Goal: Task Accomplishment & Management: Use online tool/utility

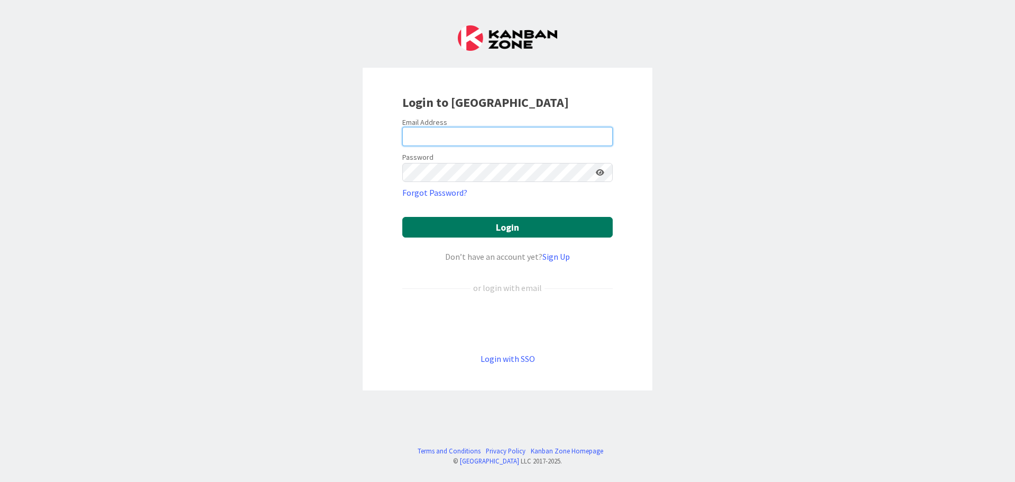
type input "[EMAIL_ADDRESS][DOMAIN_NAME]"
click at [475, 224] on button "Login" at bounding box center [507, 227] width 210 height 21
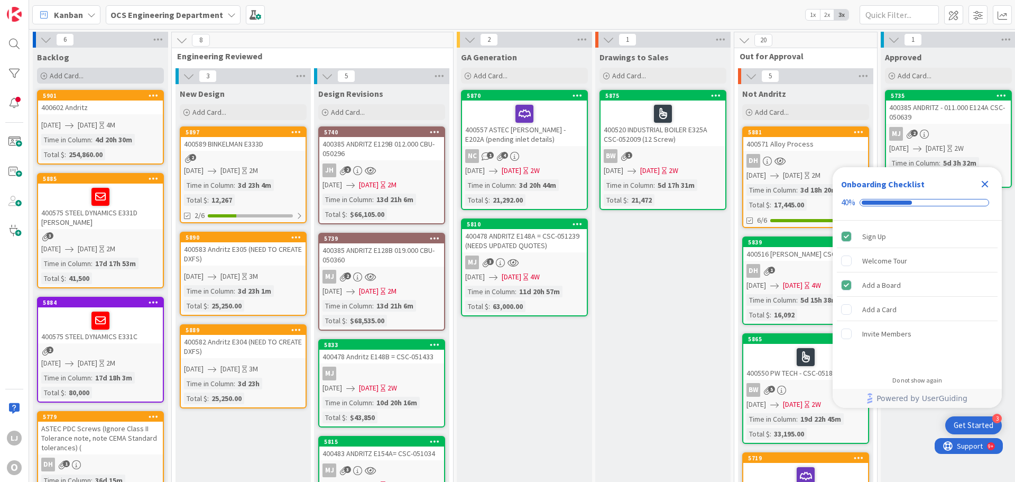
click at [68, 74] on span "Add Card..." at bounding box center [67, 76] width 34 height 10
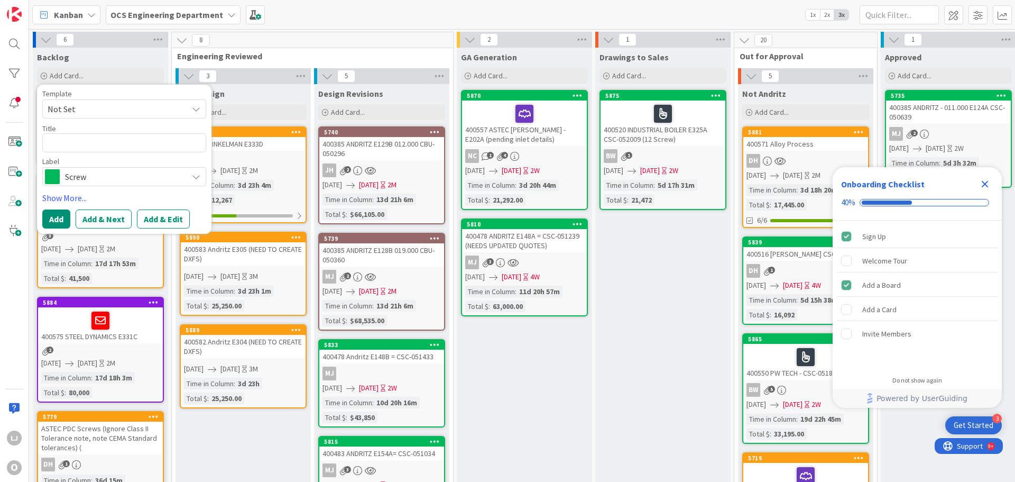
type textarea "x"
type textarea "4"
type textarea "x"
type textarea "40"
type textarea "x"
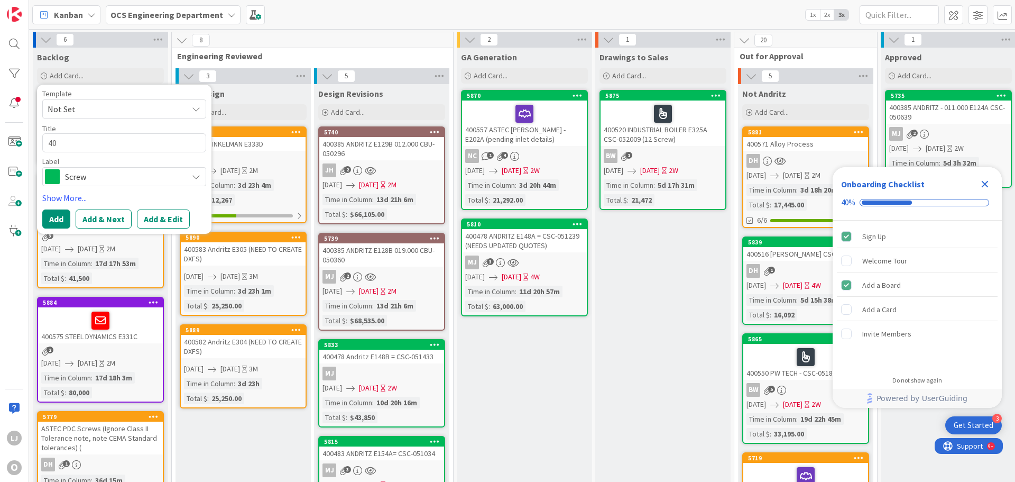
type textarea "400"
type textarea "x"
type textarea "4006"
type textarea "x"
type textarea "40061"
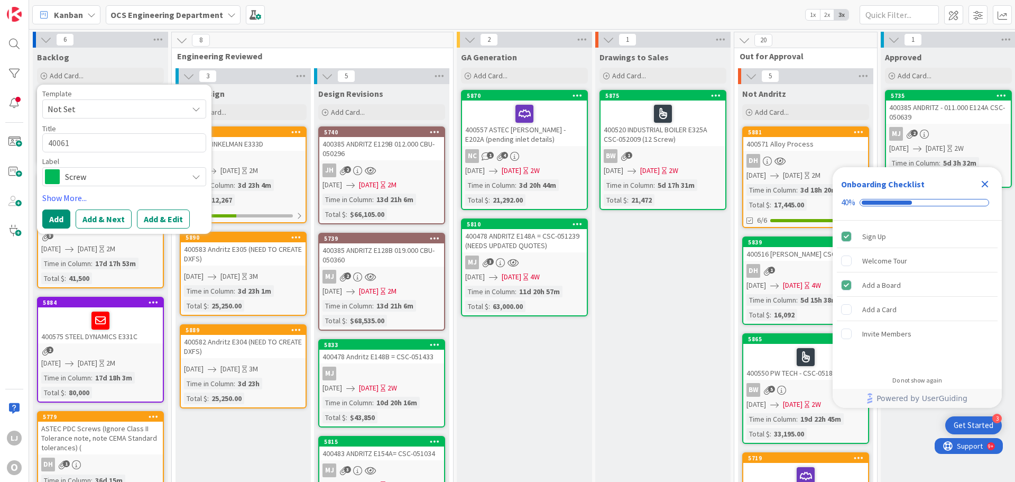
type textarea "x"
type textarea "400611"
type textarea "x"
type textarea "400611"
type textarea "x"
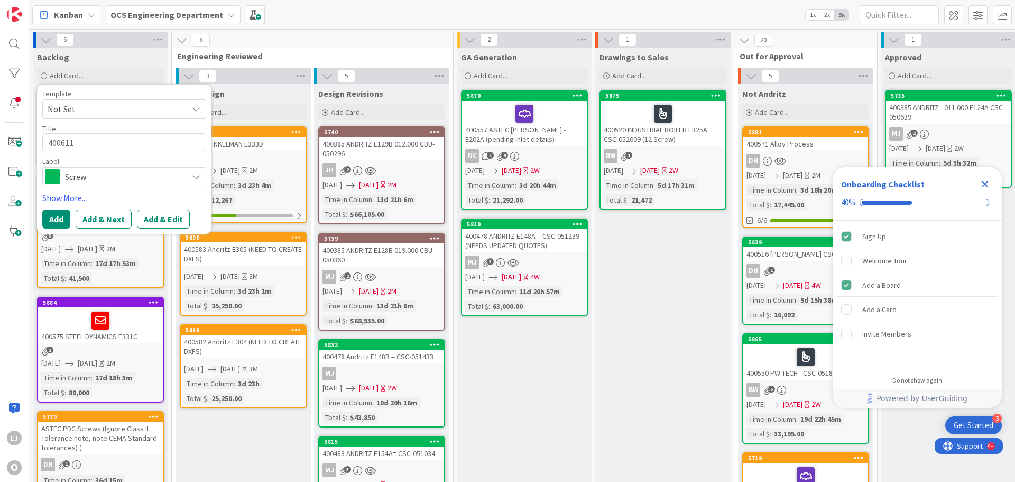
type textarea "400611 A"
type textarea "x"
type textarea "400611 An"
type textarea "x"
type textarea "400611 And"
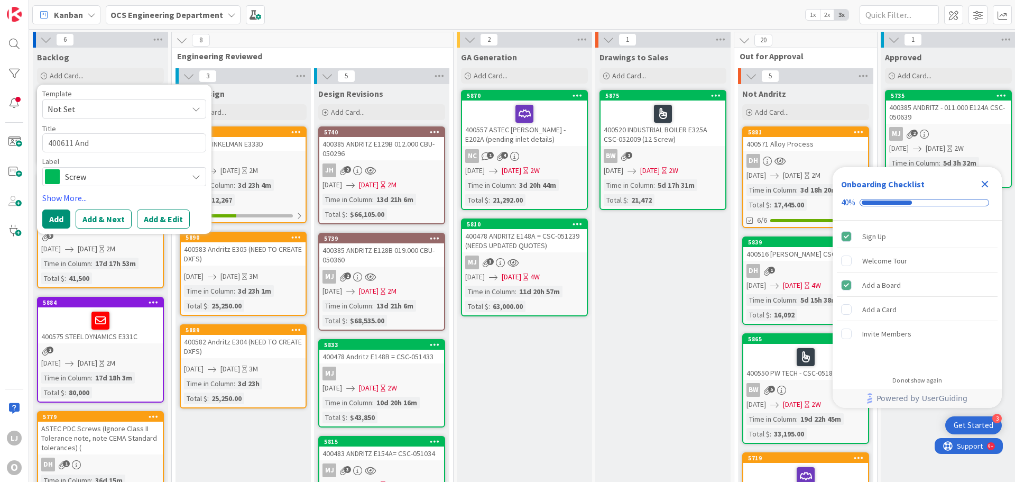
type textarea "x"
type textarea "400611 Andr"
type textarea "x"
type textarea "400611 Andri"
type textarea "x"
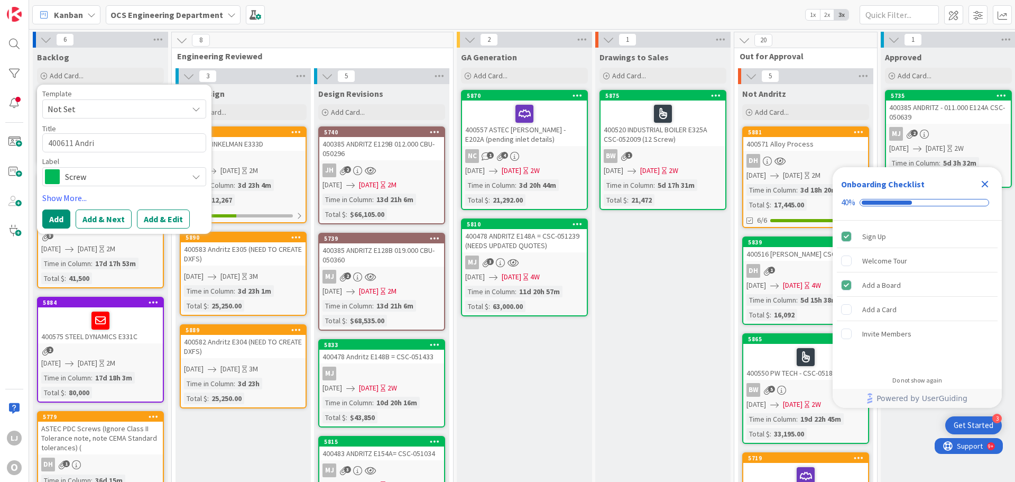
type textarea "400611 Andrit"
type textarea "x"
type textarea "400611 Andritz"
click at [198, 177] on icon at bounding box center [196, 176] width 8 height 8
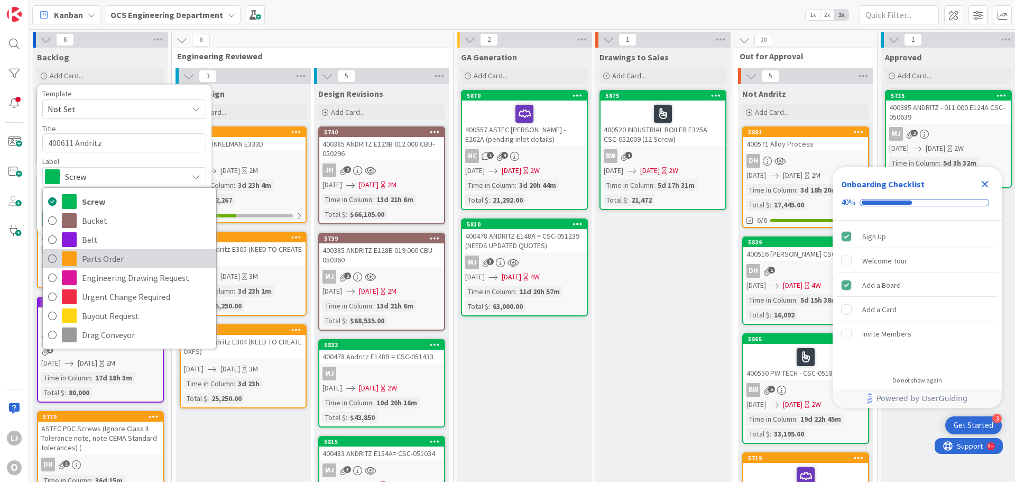
click at [106, 257] on span "Parts Order" at bounding box center [146, 259] width 129 height 16
type textarea "x"
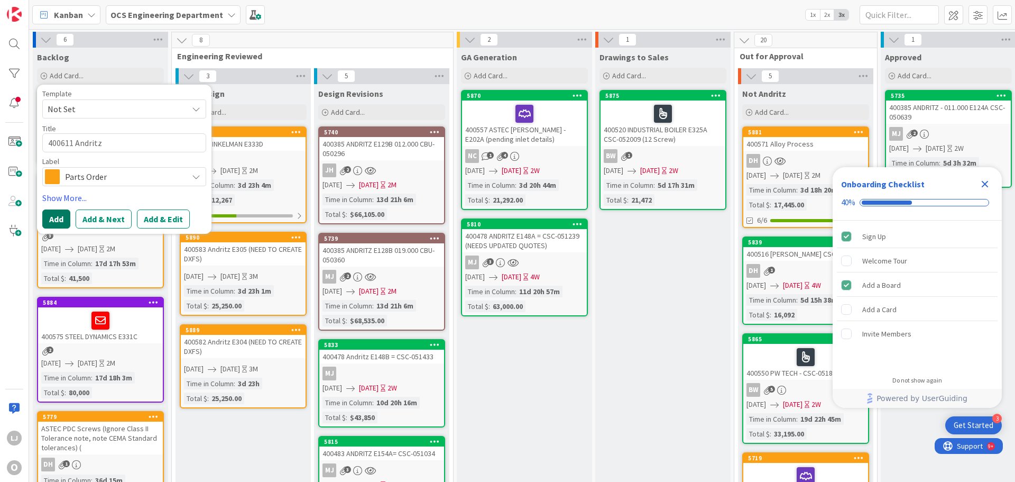
click at [58, 216] on button "Add" at bounding box center [56, 218] width 28 height 19
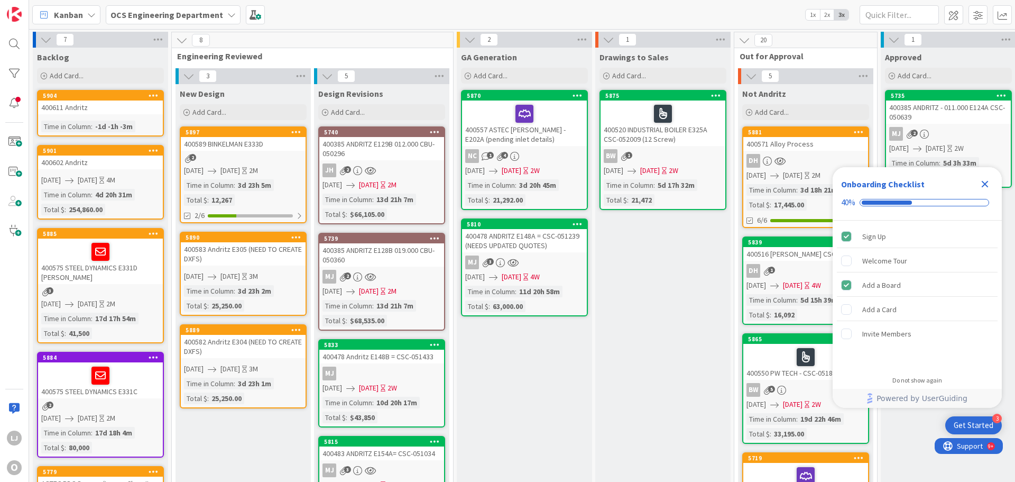
click at [85, 116] on link "5904 400611 Andritz Time in Column : -1d -1h -3m" at bounding box center [100, 113] width 127 height 47
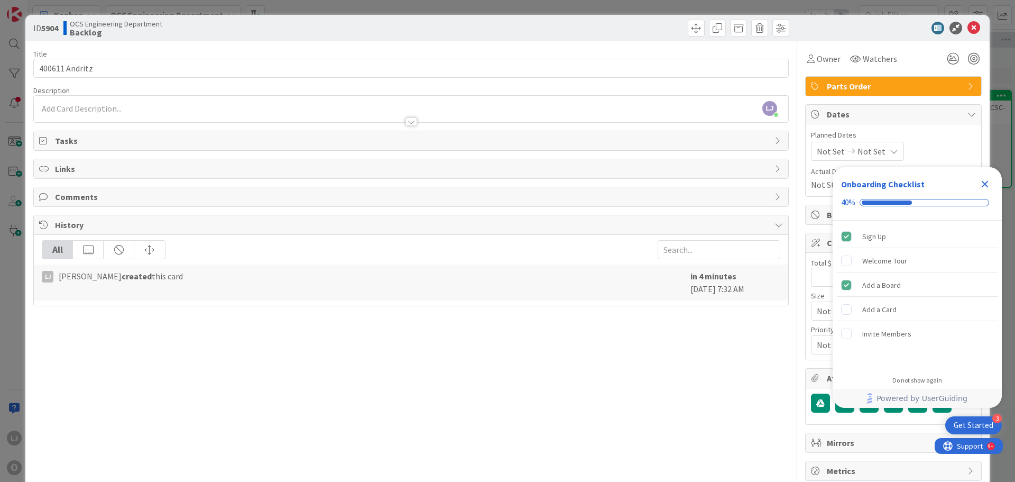
click at [825, 150] on span "Not Set" at bounding box center [831, 151] width 28 height 13
click at [983, 184] on icon "Close Checklist" at bounding box center [984, 184] width 13 height 13
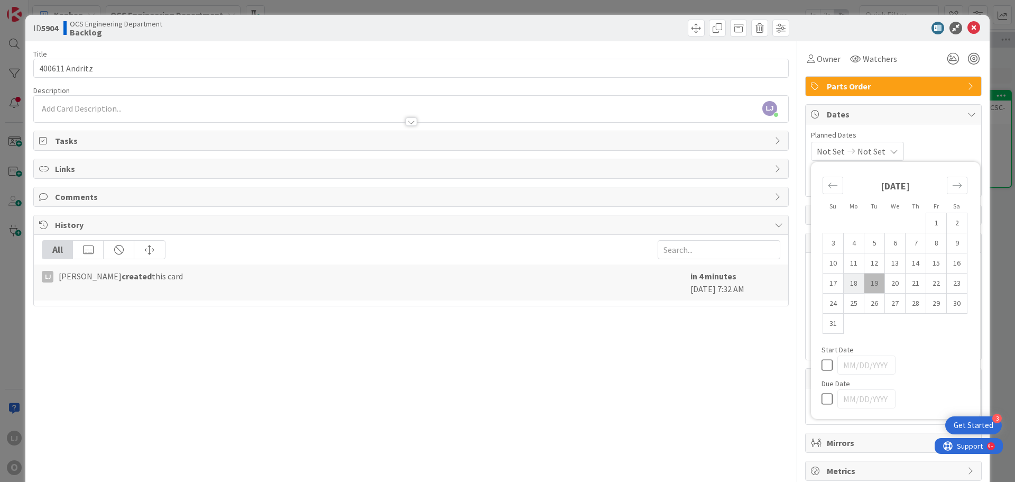
click at [846, 279] on td "18" at bounding box center [854, 283] width 21 height 20
type input "[DATE]"
click at [883, 149] on span "Not Set" at bounding box center [869, 151] width 28 height 13
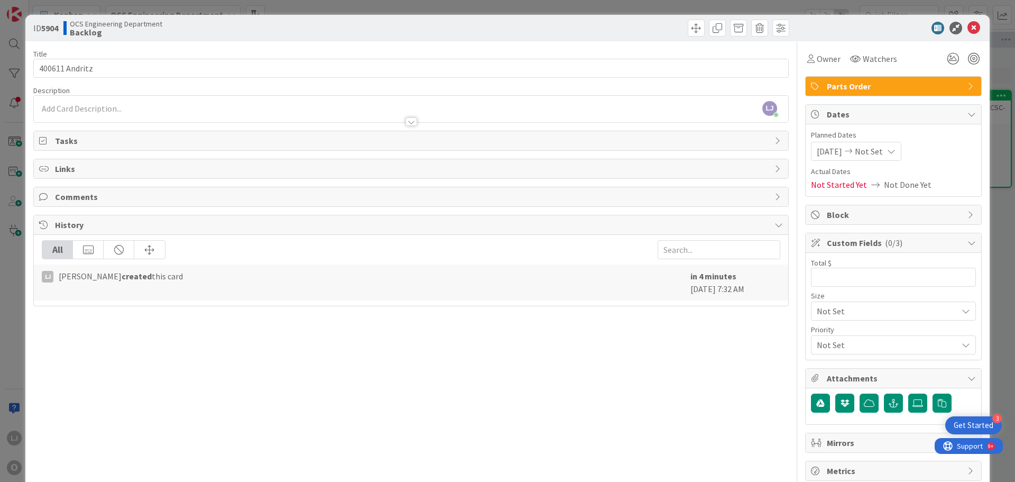
click at [895, 150] on icon at bounding box center [891, 151] width 8 height 8
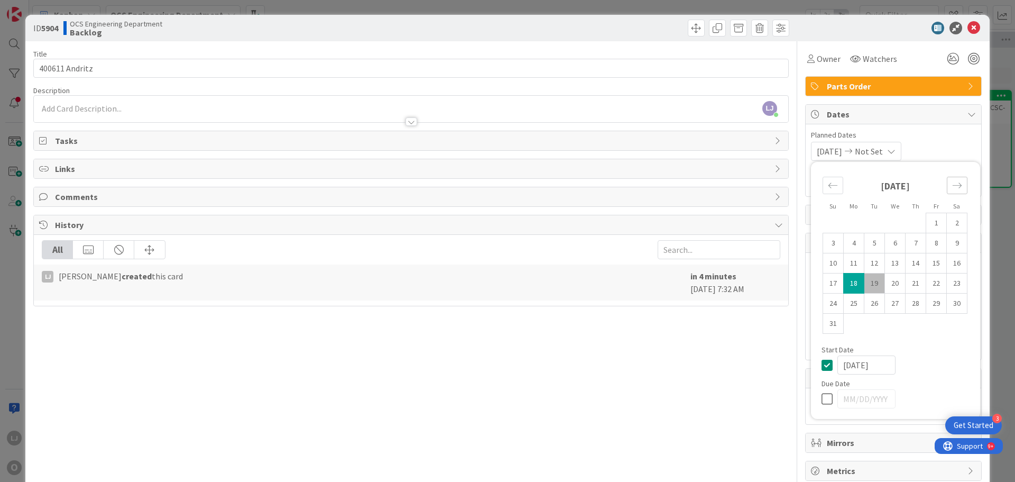
click at [952, 183] on icon "Move forward to switch to the next month." at bounding box center [957, 185] width 10 height 10
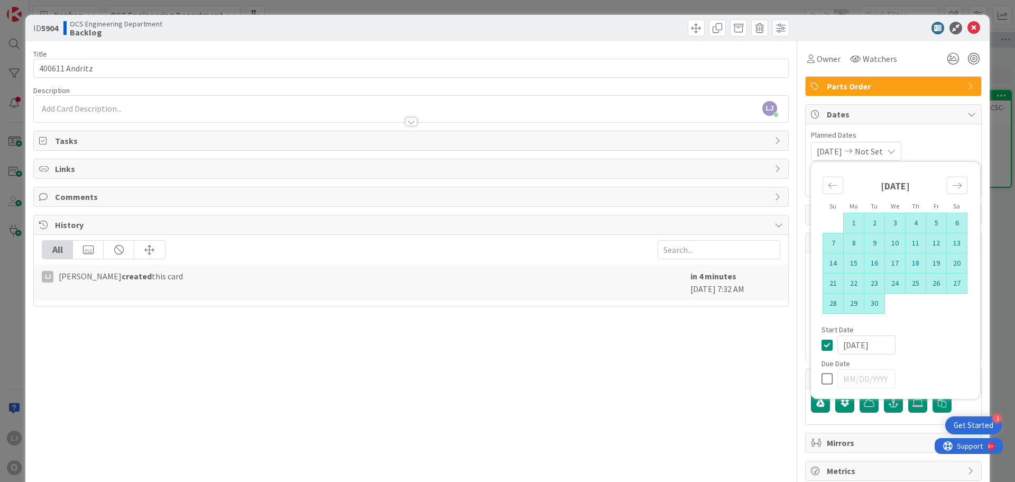
click at [866, 300] on td "30" at bounding box center [874, 303] width 21 height 20
type input "[DATE]"
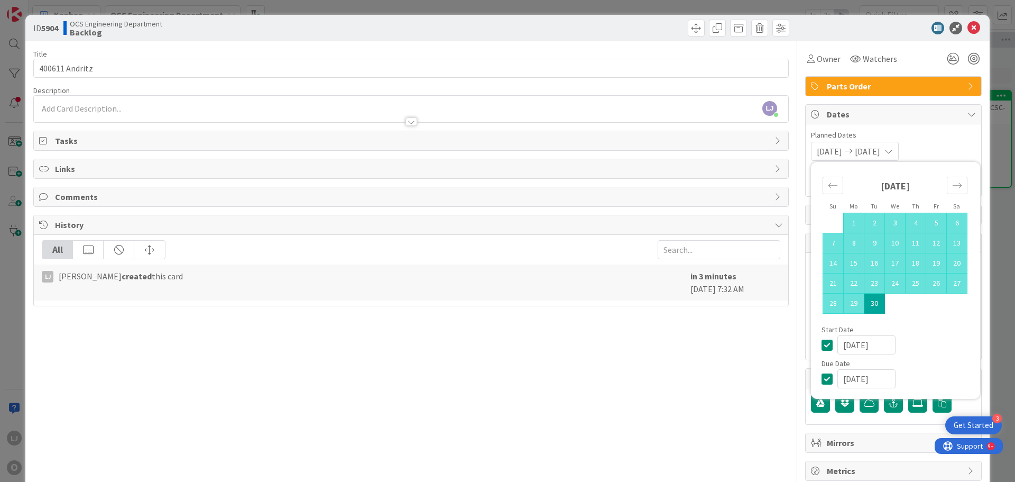
click at [917, 304] on td "Calendar" at bounding box center [916, 303] width 21 height 20
click at [933, 144] on div "[DATE] [DATE] Su Mo Tu We Th Fr Sa [DATE] 1 2 3 4 5 6 7 8 9 10 11 12 13 14 15 1…" at bounding box center [893, 151] width 165 height 19
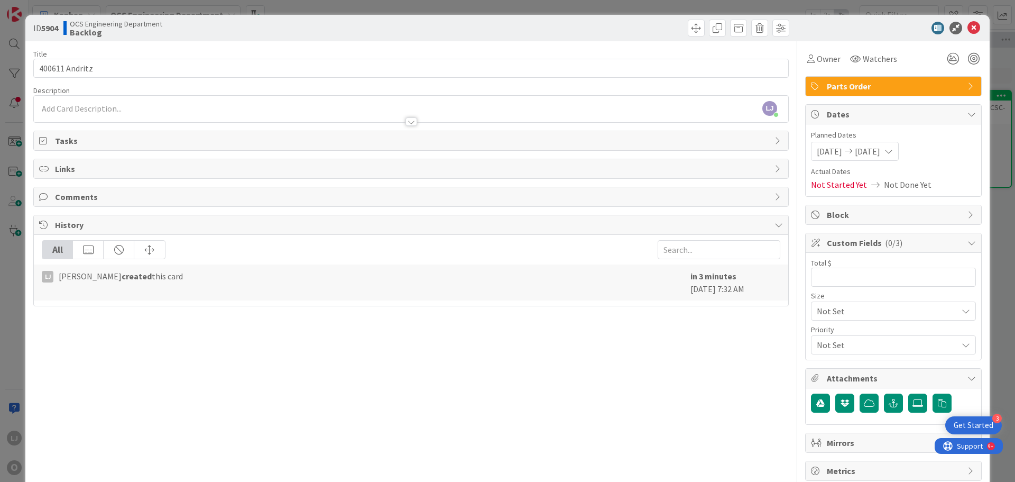
click at [839, 149] on span "[DATE]" at bounding box center [829, 151] width 25 height 13
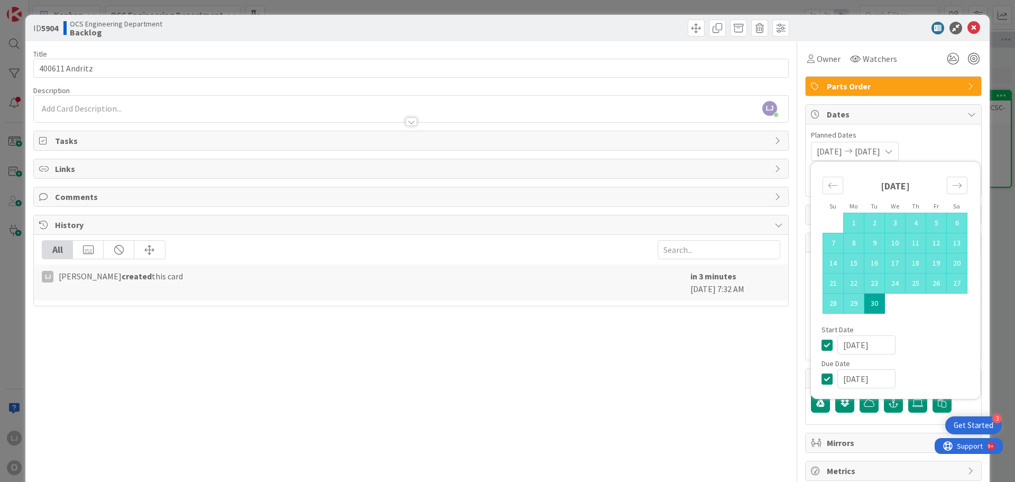
click at [940, 132] on span "Planned Dates" at bounding box center [893, 135] width 165 height 11
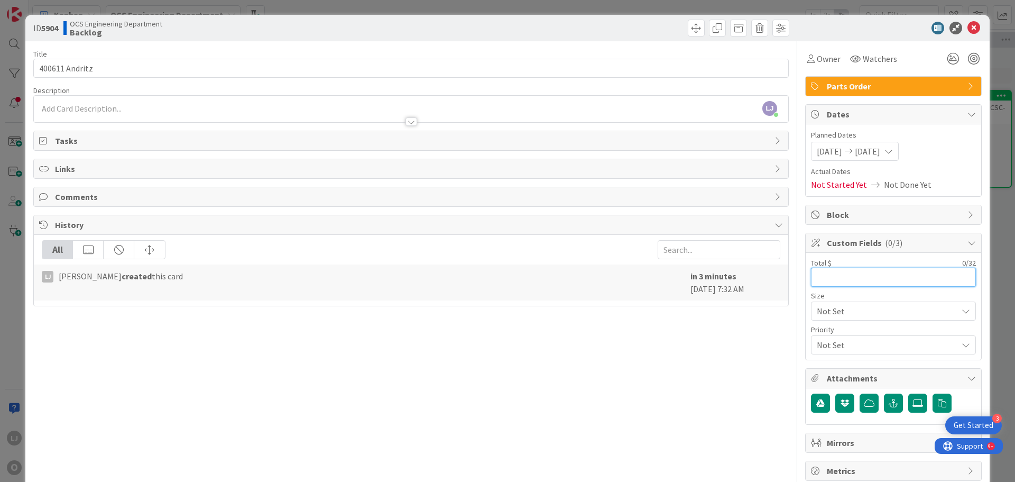
click at [812, 276] on input "text" at bounding box center [893, 276] width 165 height 19
type input "$7,770.00"
click at [967, 27] on icon at bounding box center [973, 28] width 13 height 13
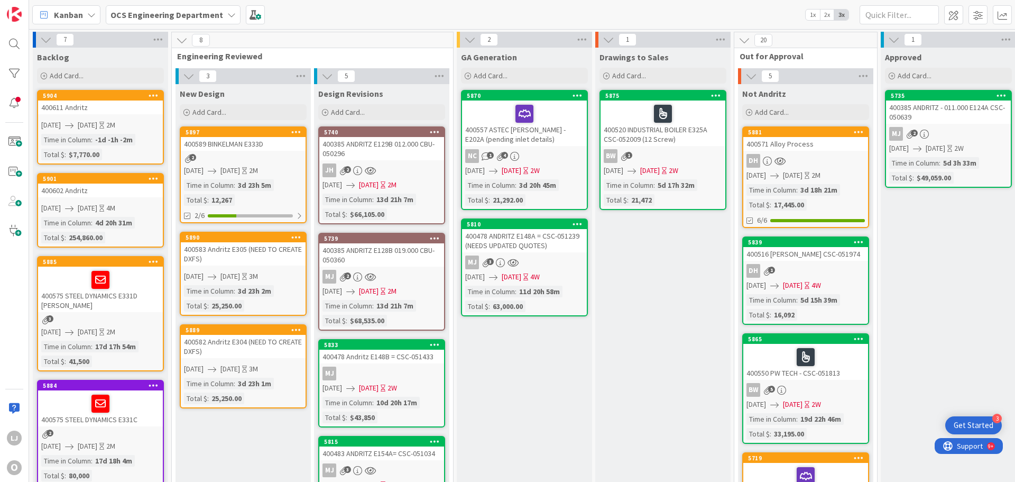
click at [81, 106] on div "400611 Andritz" at bounding box center [100, 107] width 125 height 14
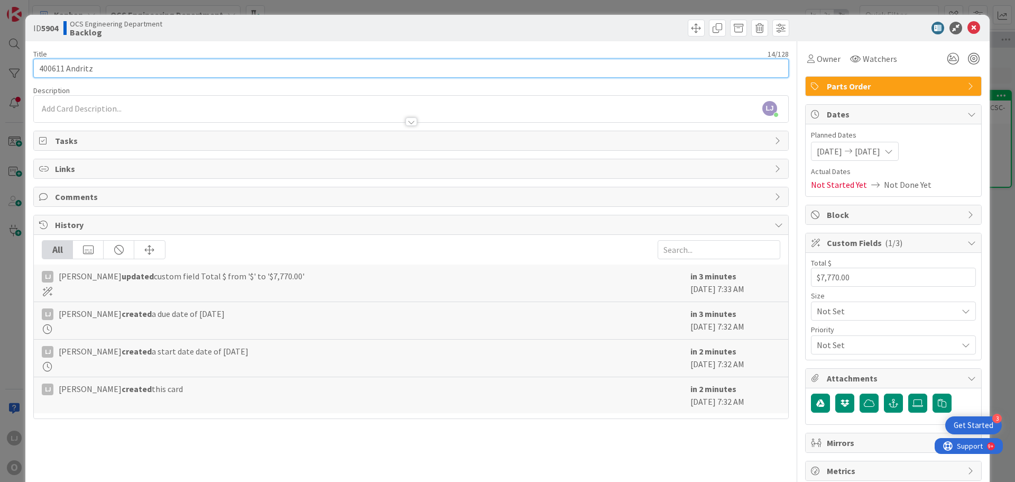
click at [98, 66] on input "400611 Andritz" at bounding box center [410, 68] width 755 height 19
type input "400611 Andritz Safety Cover"
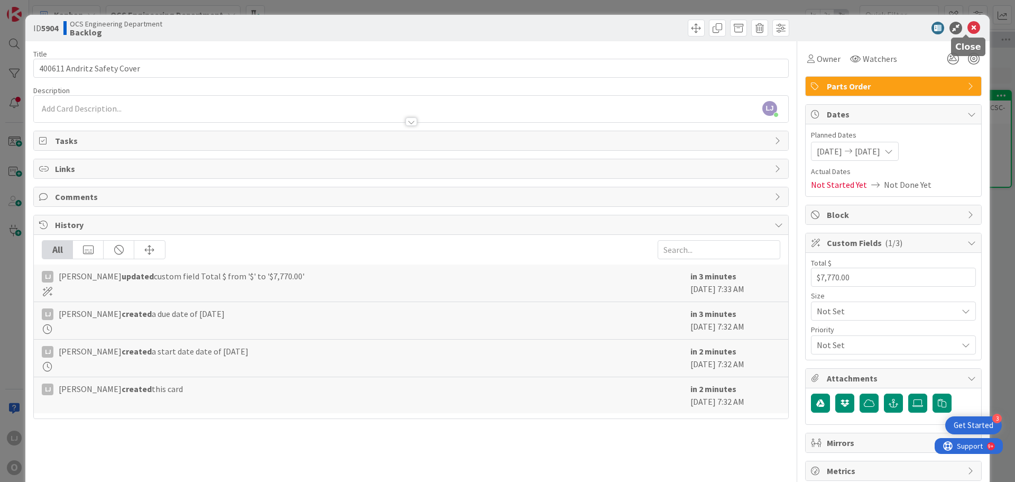
click at [967, 23] on icon at bounding box center [973, 28] width 13 height 13
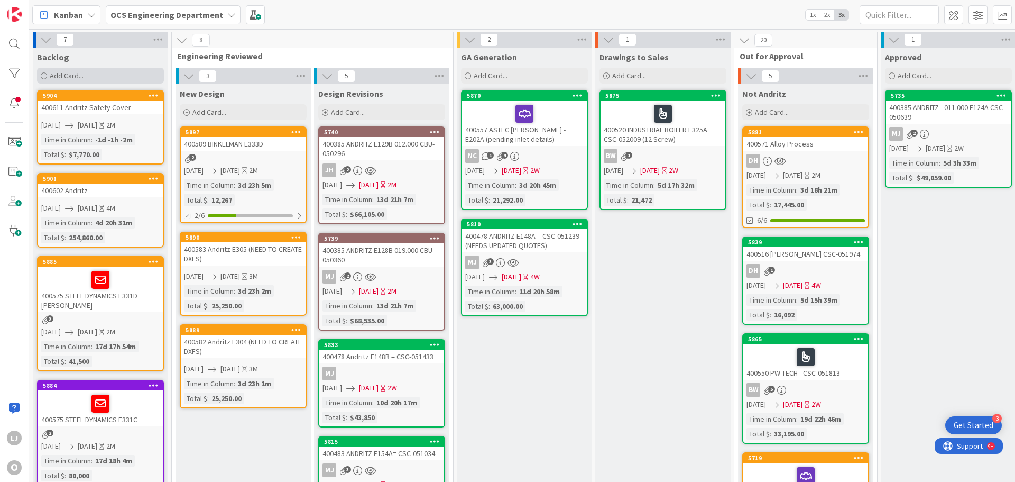
click at [74, 72] on span "Add Card..." at bounding box center [67, 76] width 34 height 10
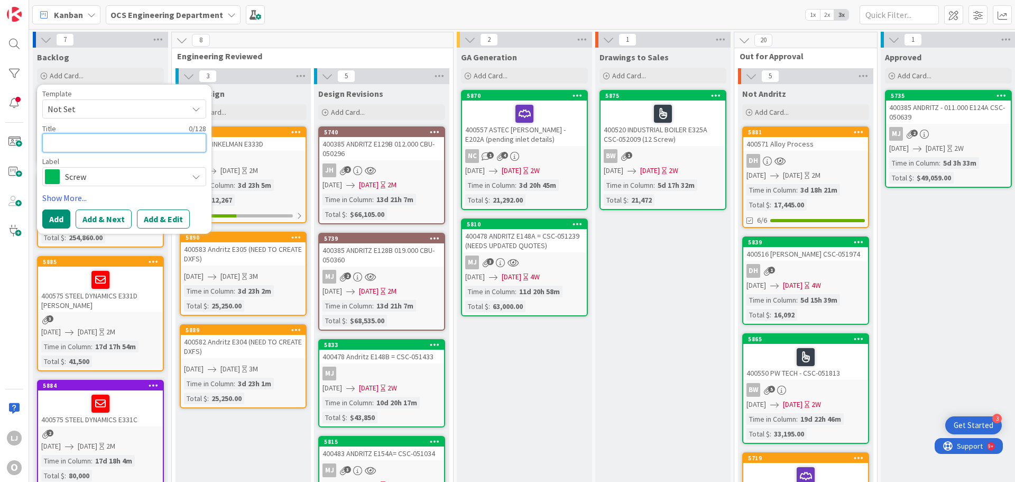
type textarea "x"
type textarea "4"
type textarea "x"
type textarea "40"
type textarea "x"
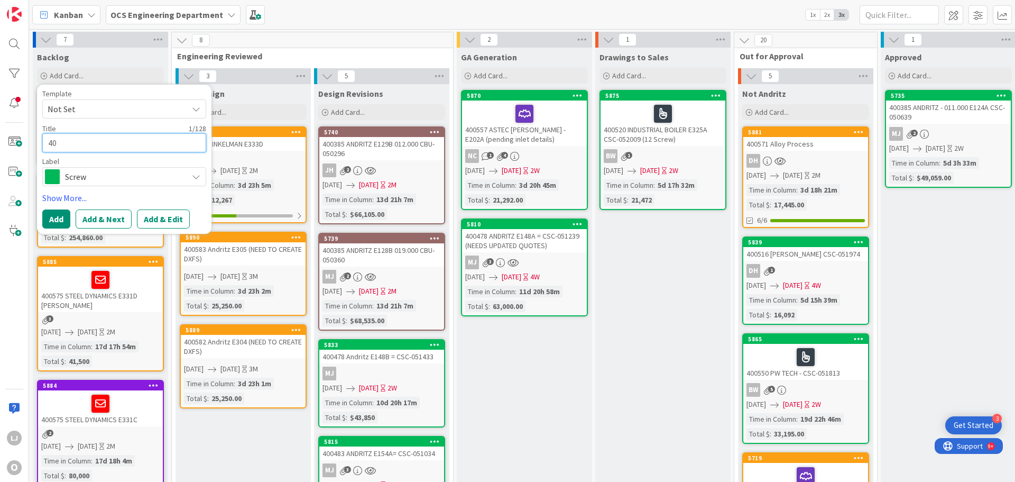
type textarea "400"
type textarea "x"
type textarea "4006"
type textarea "x"
type textarea "40061"
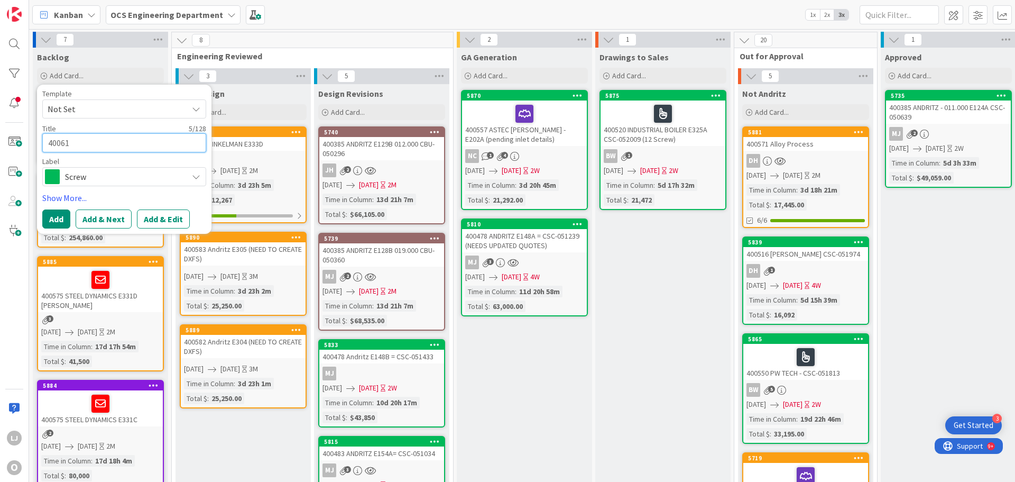
type textarea "x"
type textarea "400613"
type textarea "x"
type textarea "400613"
type textarea "x"
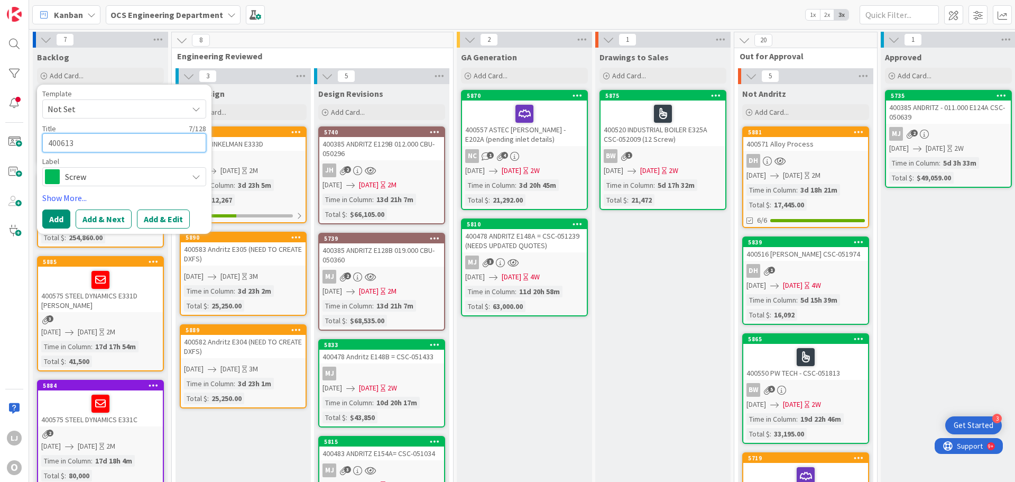
type textarea "400613 P"
type textarea "x"
type textarea "400613 Pr"
type textarea "x"
type textarea "400613 Pro"
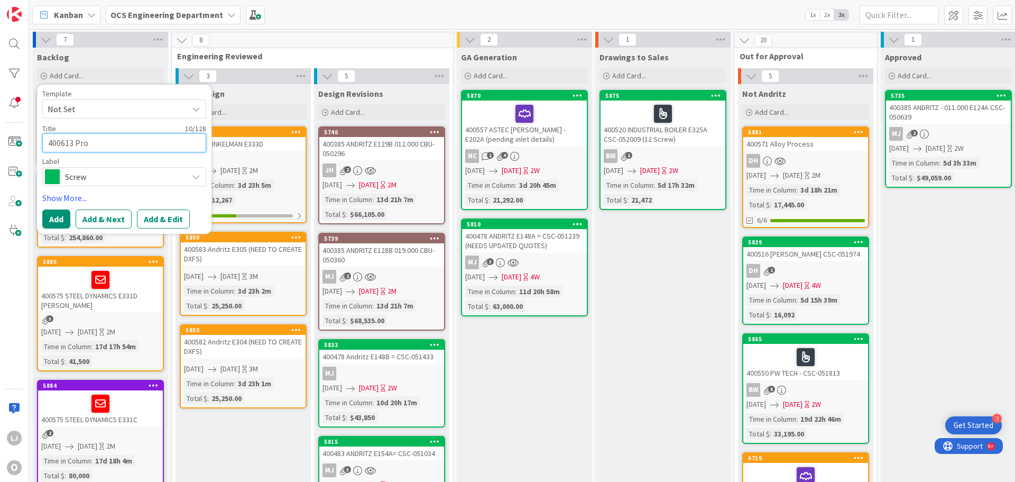
type textarea "x"
type textarea "400613 Proc"
type textarea "x"
type textarea "400613 Proce"
type textarea "x"
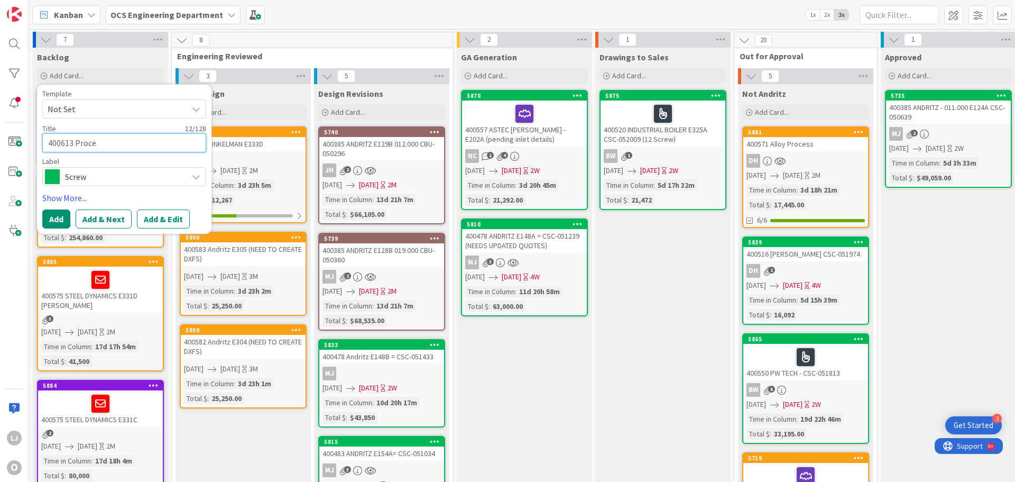
type textarea "400613 Proces"
type textarea "x"
type textarea "400613 Process"
type textarea "x"
type textarea "400613 Process"
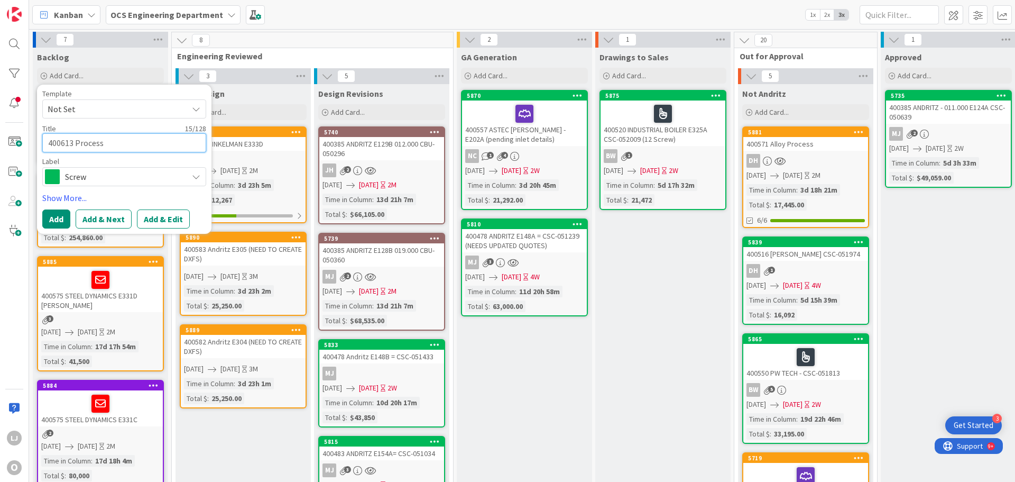
type textarea "x"
type textarea "400613 Process &"
type textarea "x"
type textarea "400613 Process &"
type textarea "x"
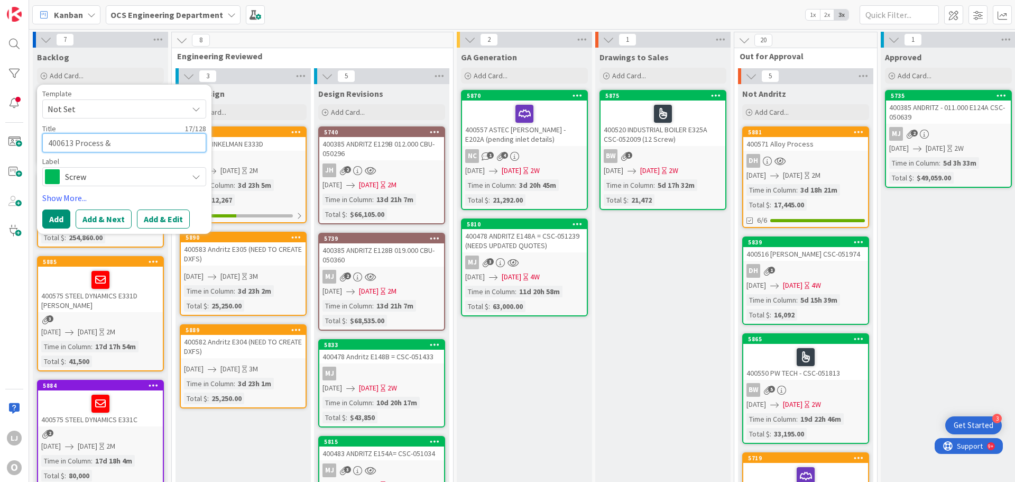
type textarea "400613 Process & S"
type textarea "x"
type textarea "400613 Process & St"
type textarea "x"
type textarea "400613 Process & Sto"
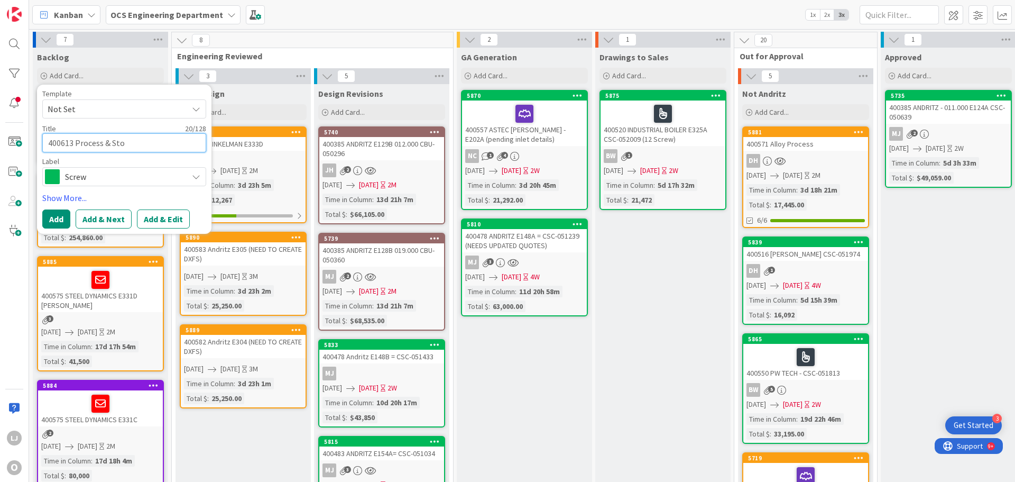
type textarea "x"
type textarea "400613 Process & Stor"
type textarea "x"
type textarea "400613 Process & Stora"
type textarea "x"
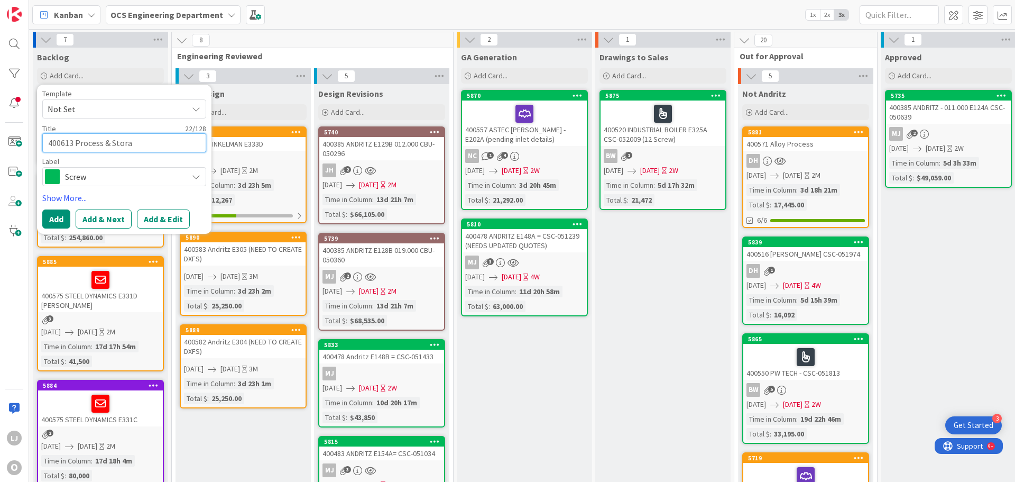
type textarea "400613 Process & Storag"
type textarea "x"
type textarea "400613 Process & Storage"
type textarea "x"
type textarea "400613 Process & Storage"
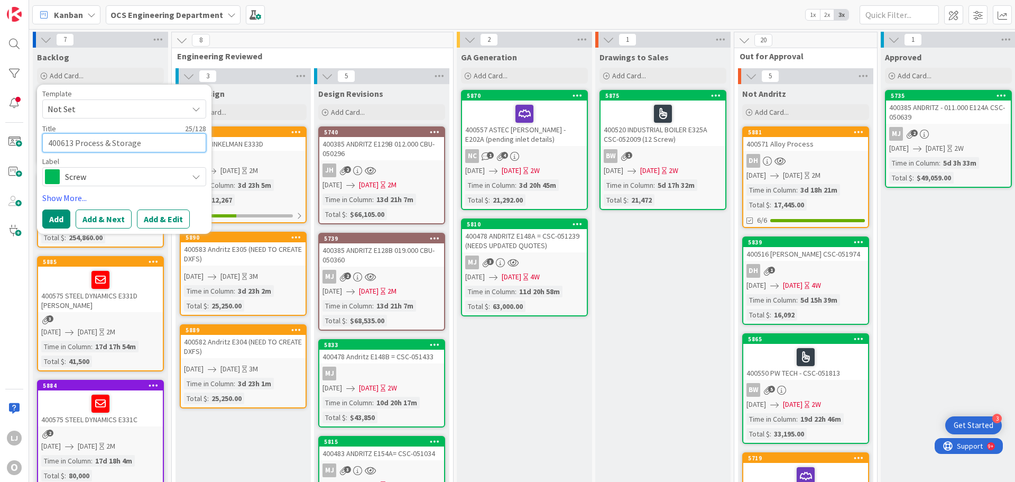
type textarea "x"
type textarea "400613 Process & Storage 1"
type textarea "x"
type textarea "400613 Process & Storage 14"
type textarea "x"
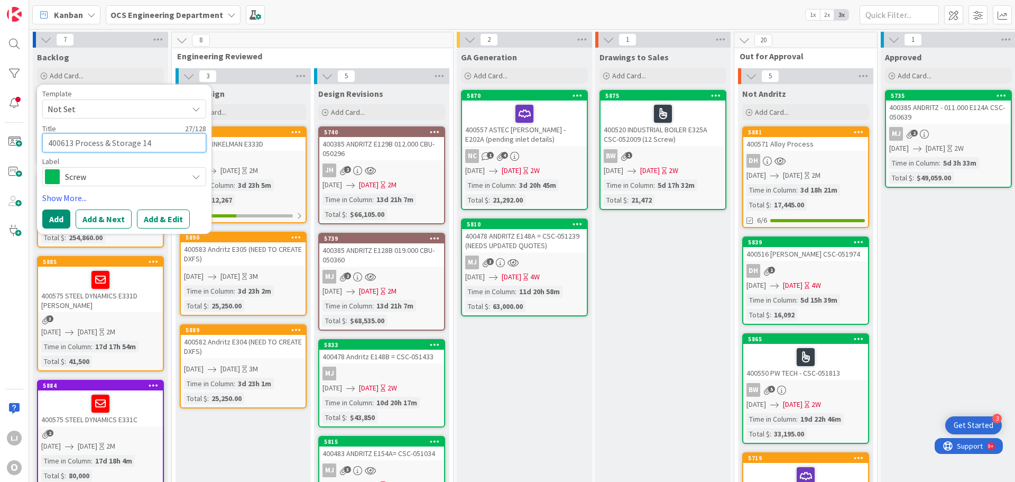
type textarea "400613 Process & Storage 14""
type textarea "x"
type textarea "400613 Process & Storage 14""
type textarea "x"
type textarea "400613 Process & Storage 14" C"
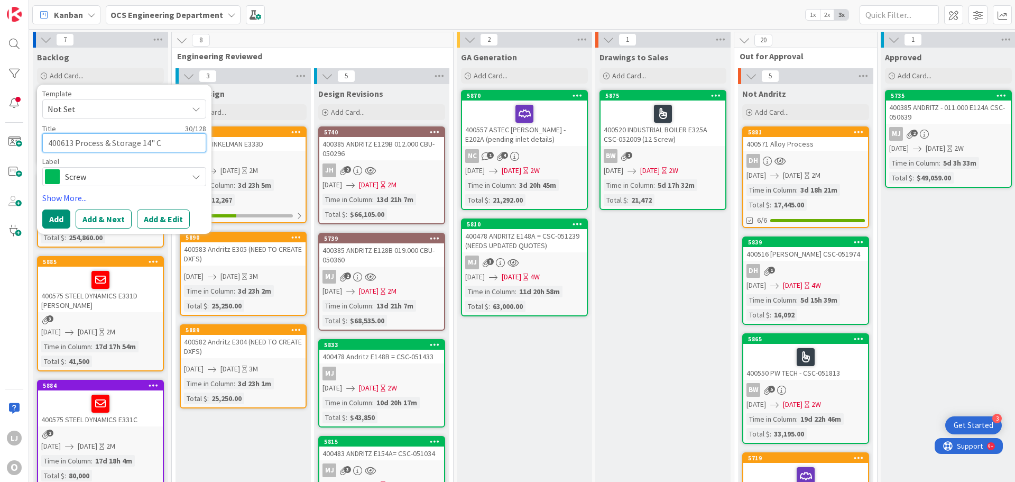
type textarea "x"
type textarea "400613 Process & Storage 14" Co"
type textarea "x"
type textarea "400613 Process & Storage 14" Con"
type textarea "x"
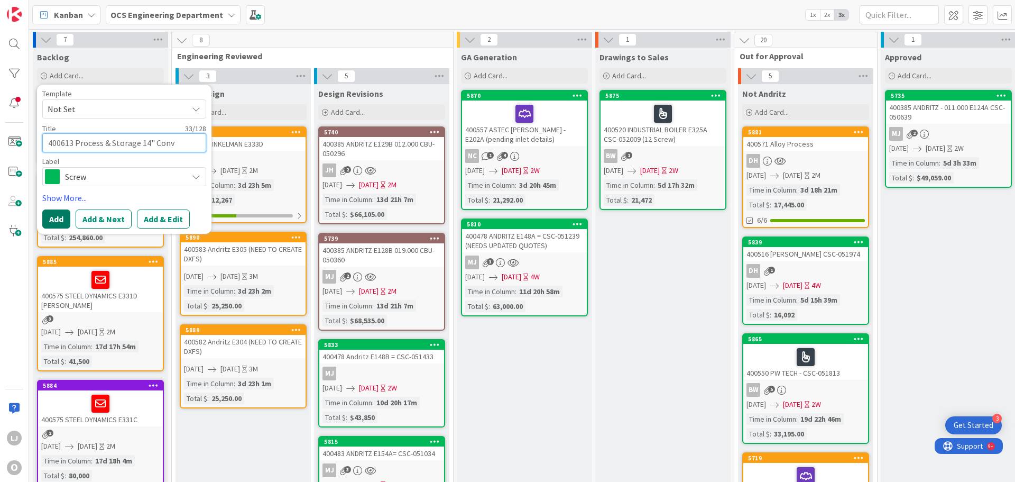
type textarea "400613 Process & Storage 14" Conv"
click at [60, 216] on button "Add" at bounding box center [56, 218] width 28 height 19
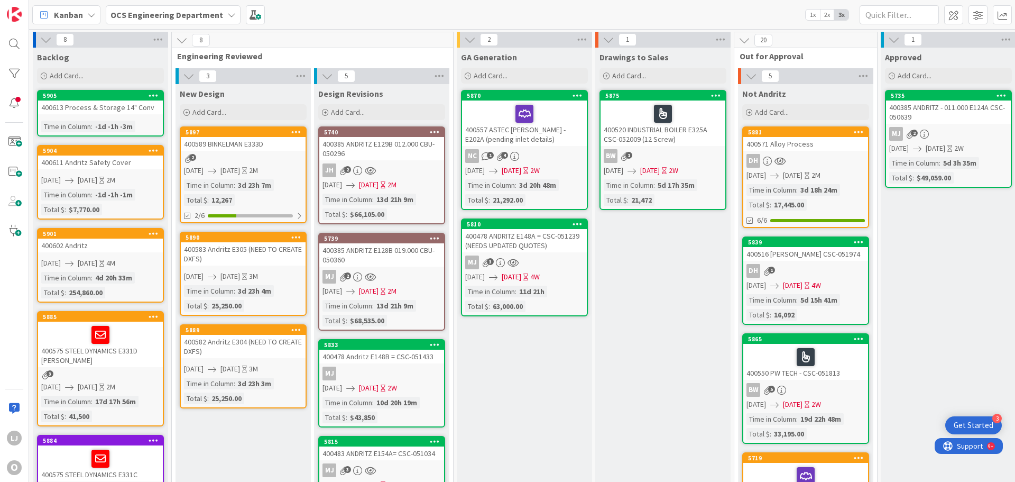
click at [87, 115] on link "5905 400613 Process & Storage 14" Conv Time in Column : -1d -1h -3m" at bounding box center [100, 113] width 127 height 47
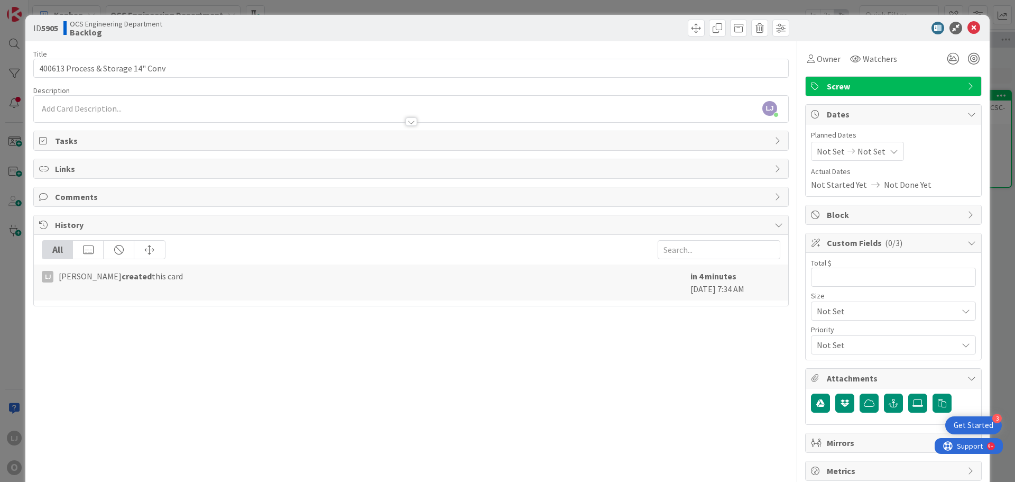
click at [826, 150] on span "Not Set" at bounding box center [831, 151] width 28 height 13
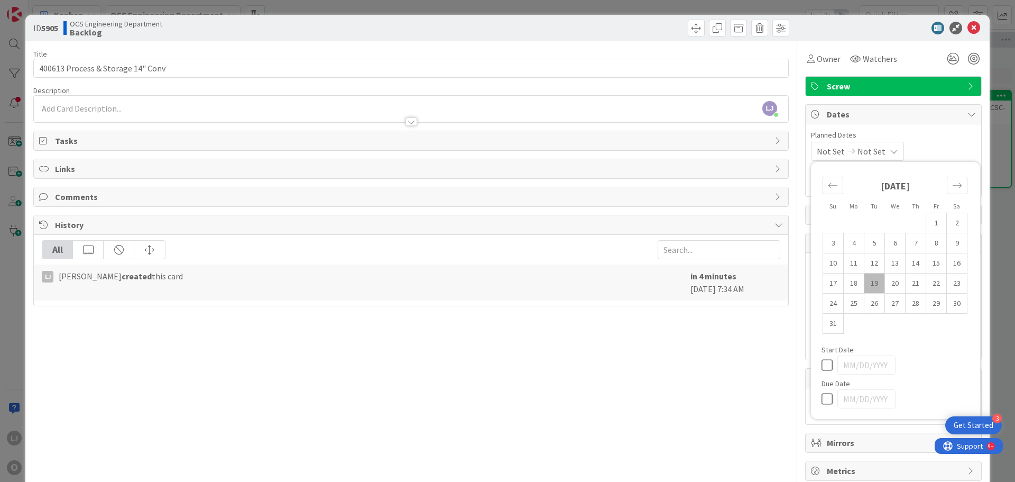
click at [866, 282] on td "19" at bounding box center [874, 283] width 21 height 20
type input "[DATE]"
click at [895, 151] on icon at bounding box center [891, 151] width 8 height 8
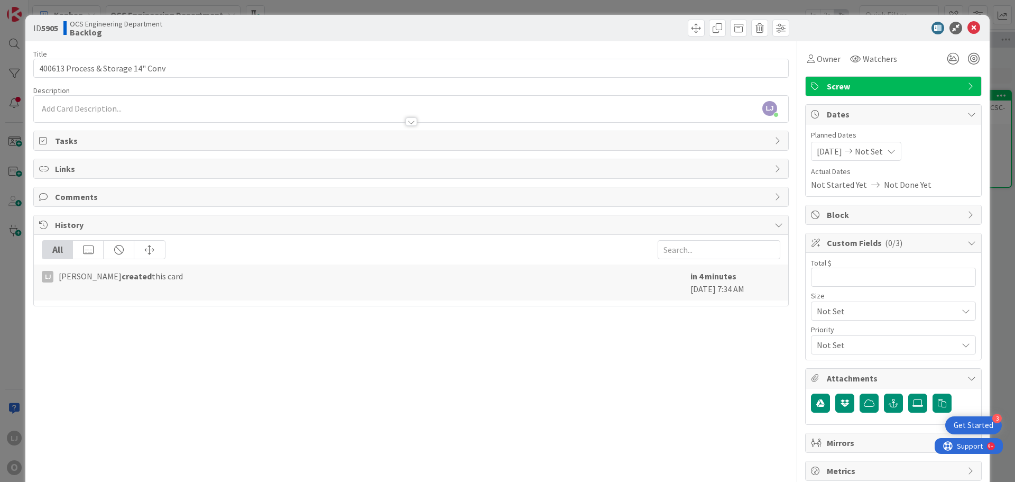
click at [874, 153] on span "Not Set" at bounding box center [869, 151] width 28 height 13
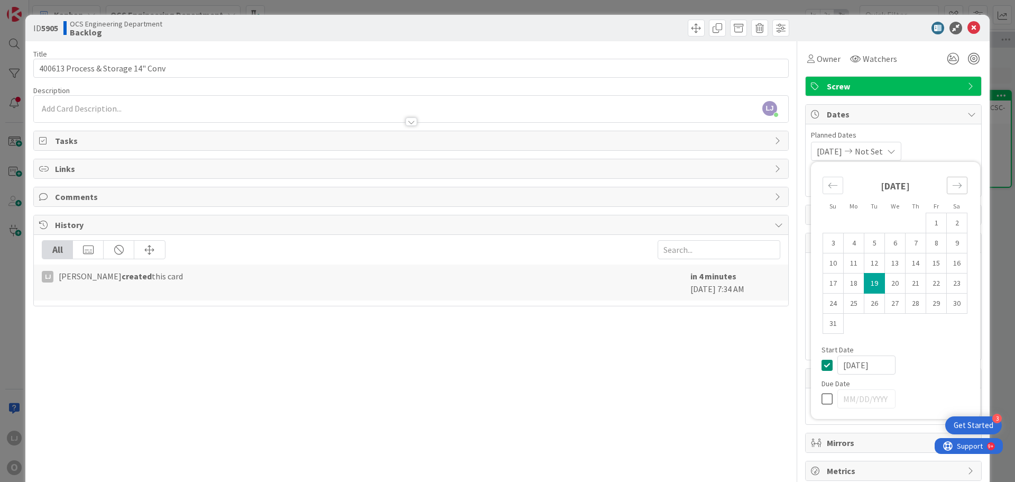
click at [953, 185] on icon "Move forward to switch to the next month." at bounding box center [957, 184] width 9 height 5
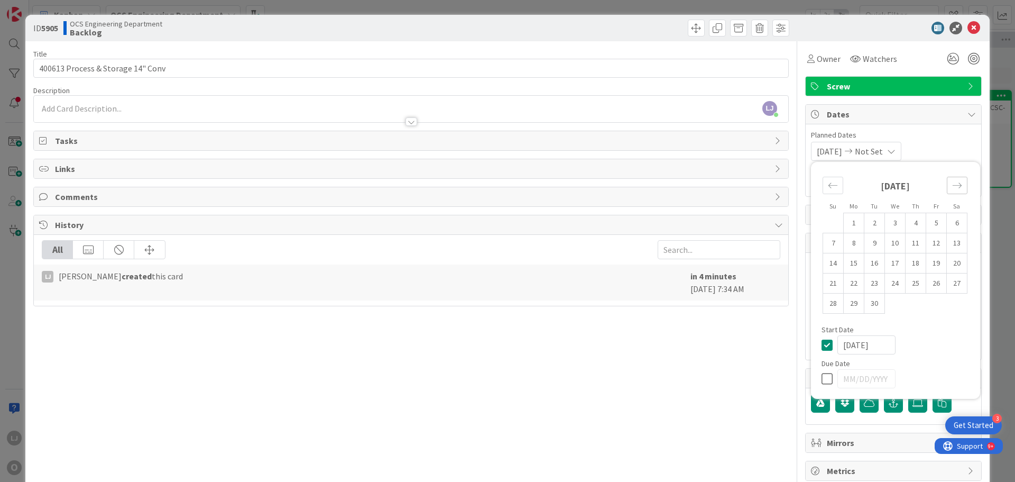
click at [953, 185] on icon "Move forward to switch to the next month." at bounding box center [957, 184] width 9 height 5
click at [930, 240] on td "10" at bounding box center [936, 243] width 21 height 20
type input "[DATE]"
click at [943, 140] on span "Planned Dates" at bounding box center [893, 135] width 165 height 11
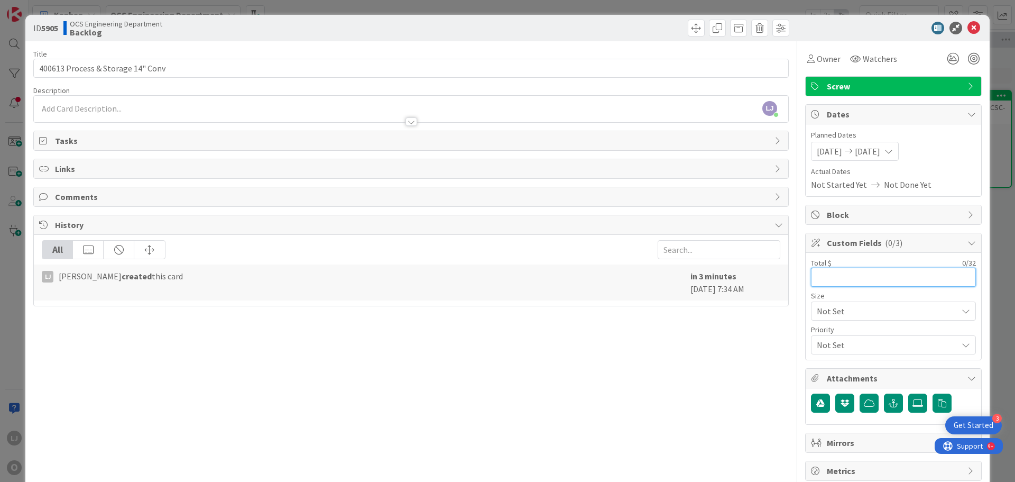
click at [813, 272] on input "text" at bounding box center [893, 276] width 165 height 19
type input "$17,115.00"
click at [967, 26] on icon at bounding box center [973, 28] width 13 height 13
